Goal: Task Accomplishment & Management: Manage account settings

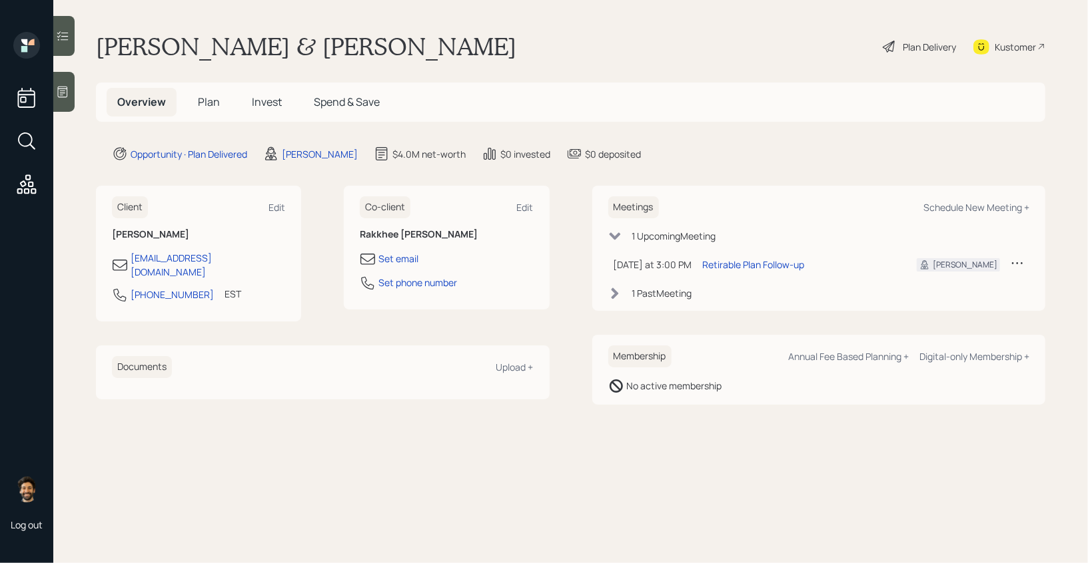
click at [1018, 262] on icon at bounding box center [1016, 262] width 13 height 13
click at [942, 301] on div "Cancel" at bounding box center [976, 301] width 96 height 13
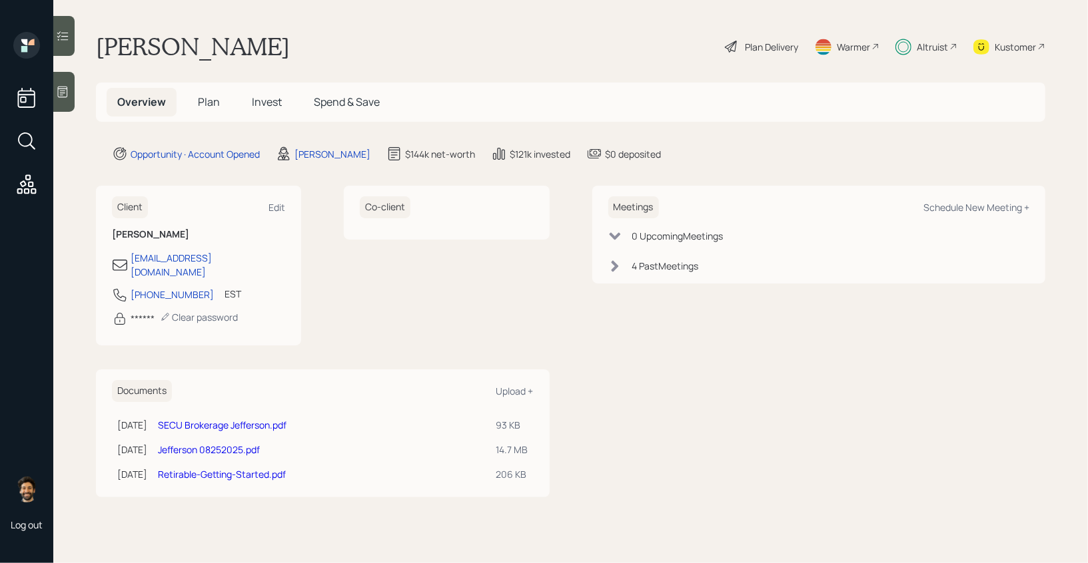
click at [922, 39] on div "Altruist" at bounding box center [926, 46] width 62 height 29
